Goal: Use online tool/utility: Utilize a website feature to perform a specific function

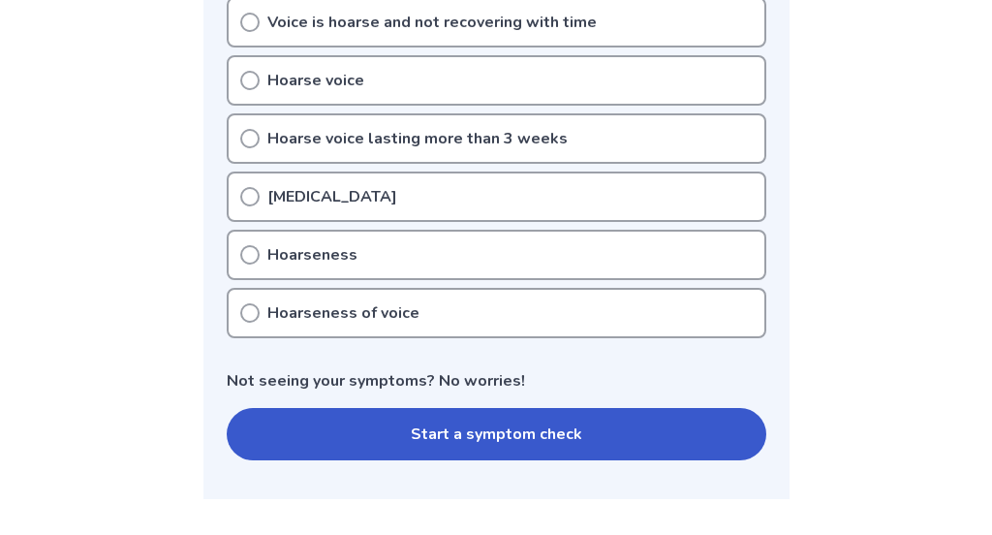
scroll to position [465, 0]
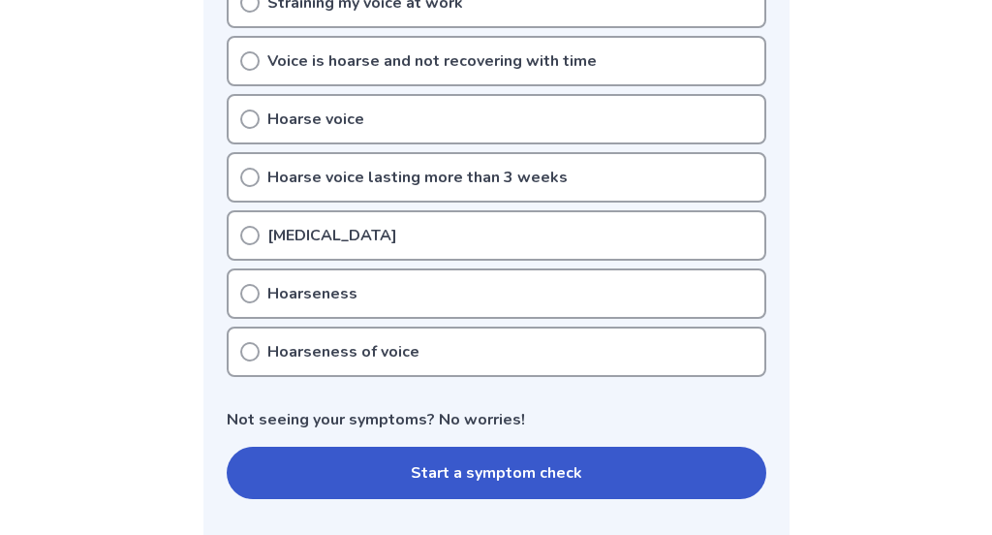
click at [321, 497] on button "Start a symptom check" at bounding box center [497, 473] width 540 height 52
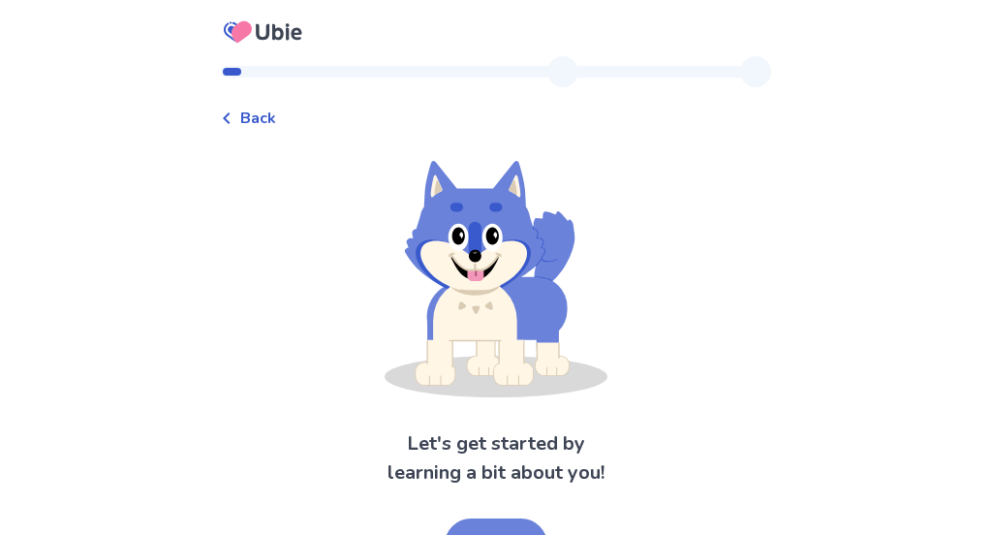
click at [532, 532] on button "Next" at bounding box center [496, 544] width 103 height 52
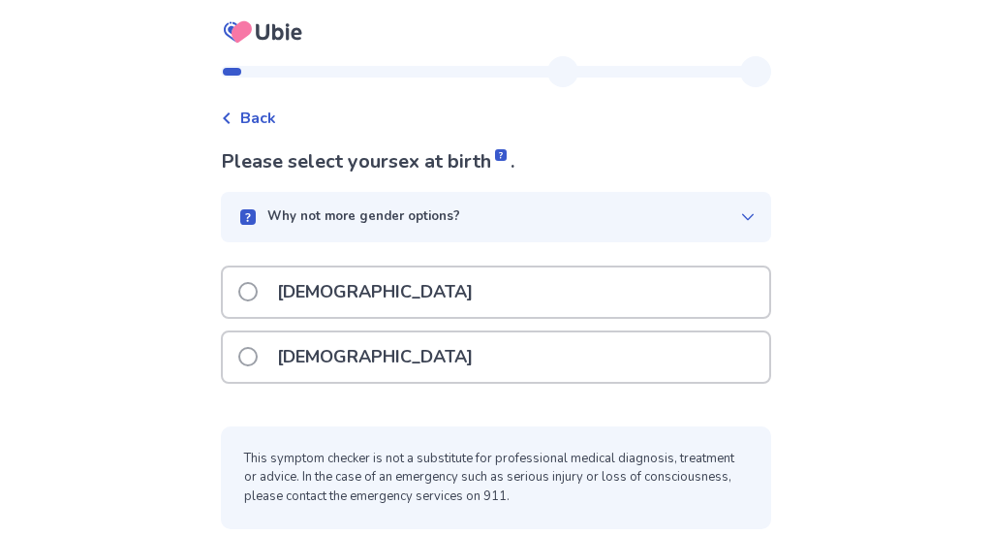
click at [510, 363] on div "Female" at bounding box center [496, 356] width 546 height 49
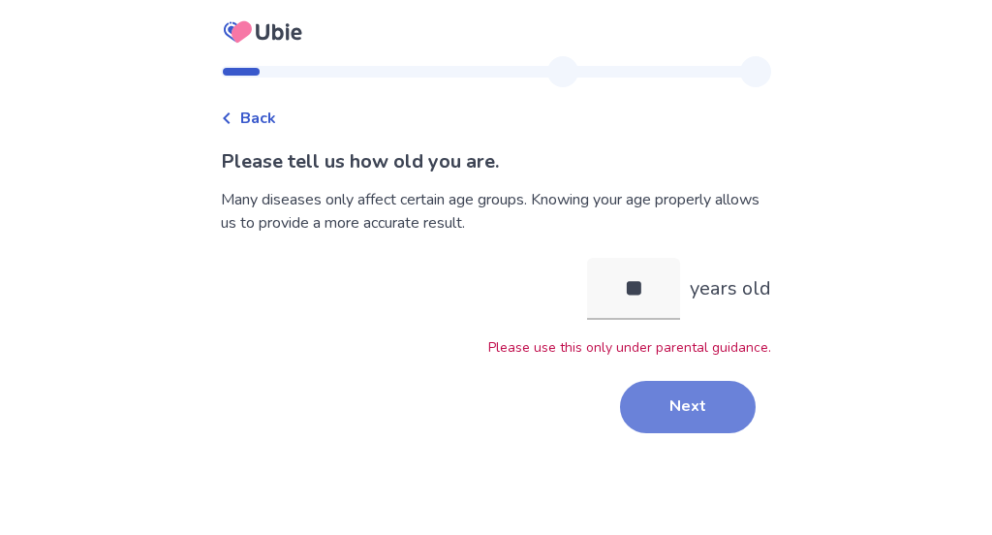
type input "**"
click at [657, 411] on button "Next" at bounding box center [688, 407] width 136 height 52
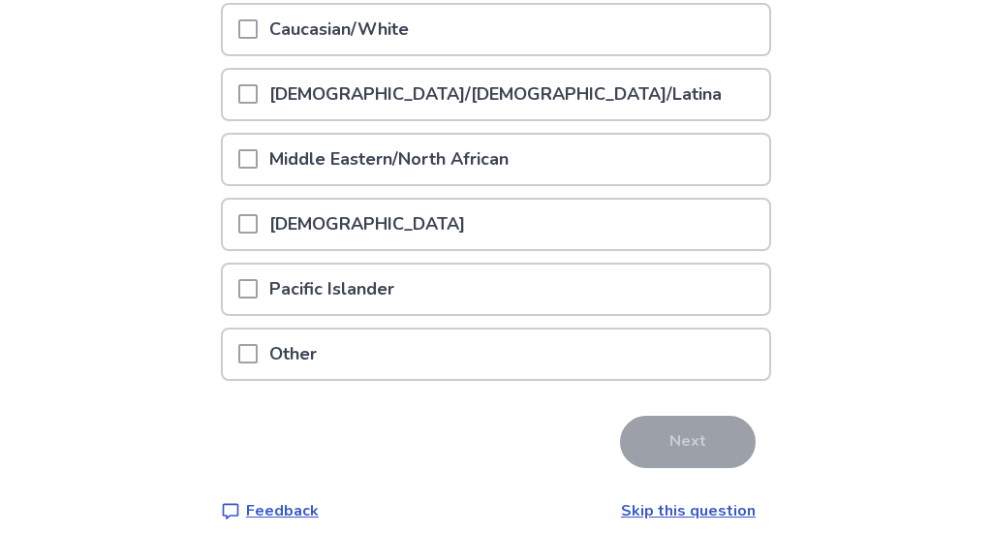
scroll to position [426, 0]
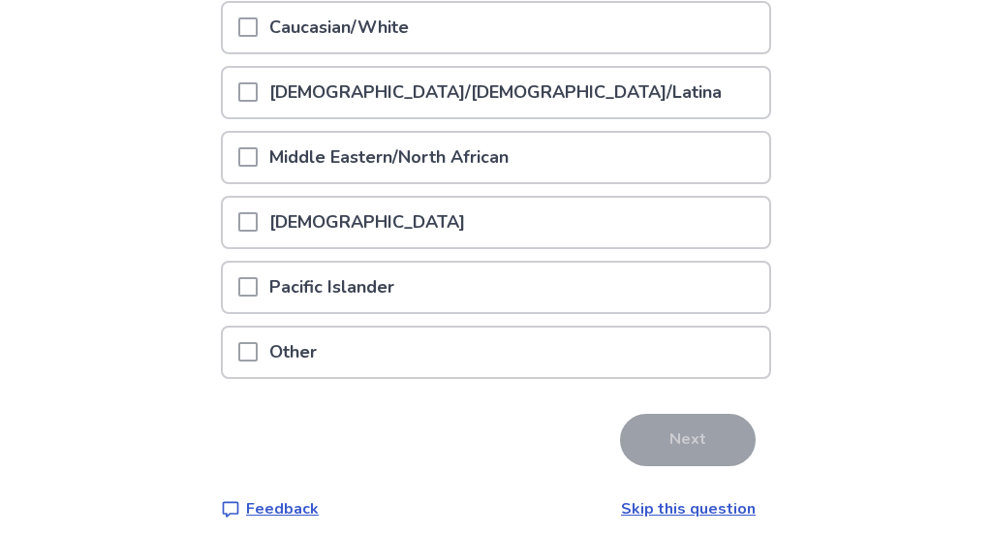
click at [390, 222] on p "Native American" at bounding box center [367, 222] width 219 height 49
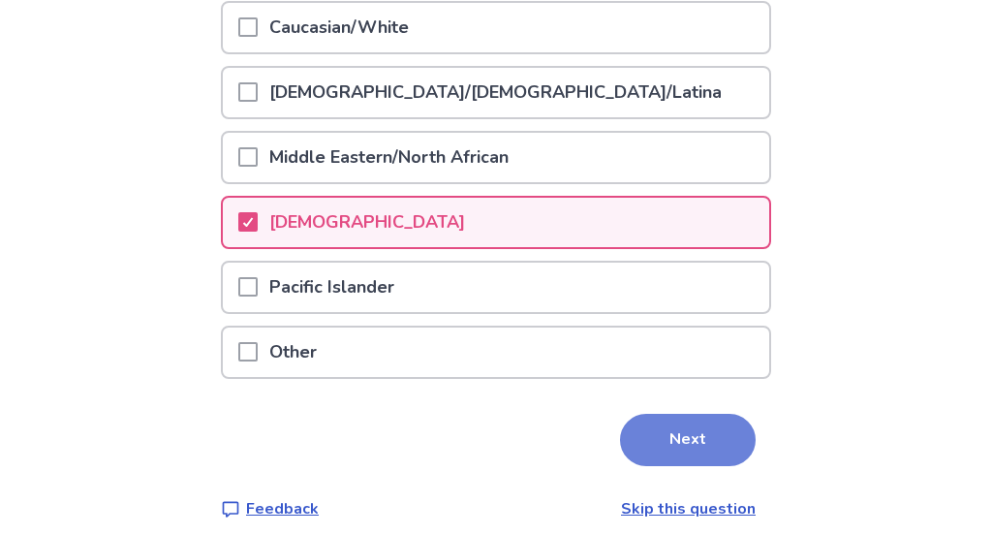
click at [648, 434] on button "Next" at bounding box center [688, 440] width 136 height 52
